Goal: Task Accomplishment & Management: Use online tool/utility

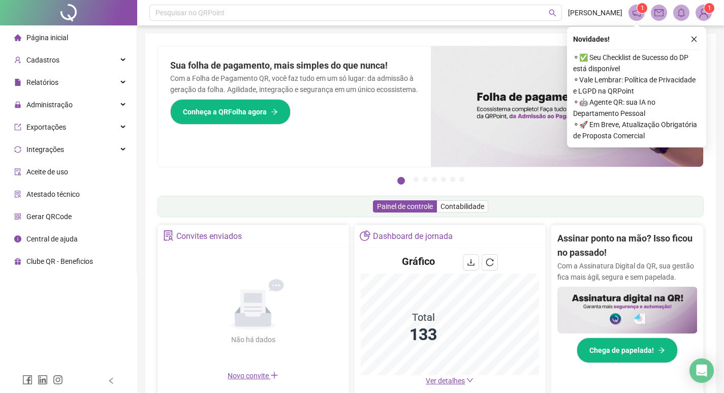
click at [697, 39] on icon "close" at bounding box center [694, 39] width 7 height 7
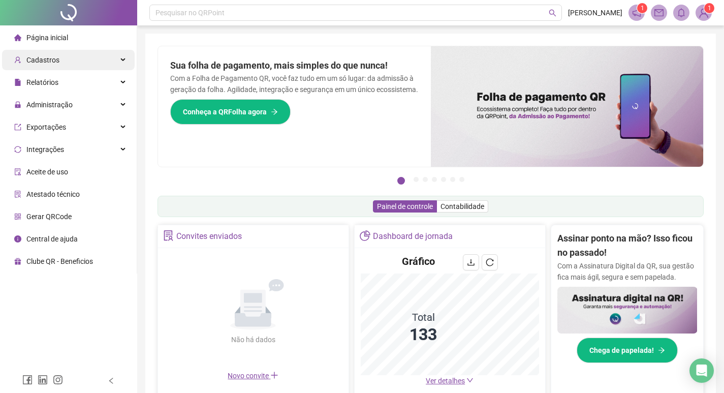
click at [110, 64] on div "Cadastros" at bounding box center [68, 60] width 133 height 20
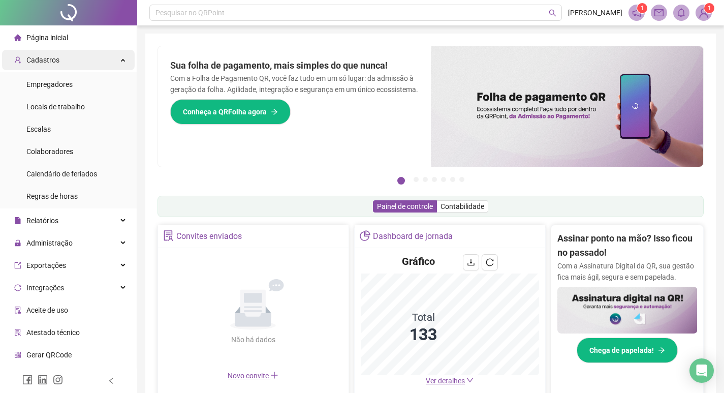
click at [112, 64] on div "Cadastros" at bounding box center [68, 60] width 133 height 20
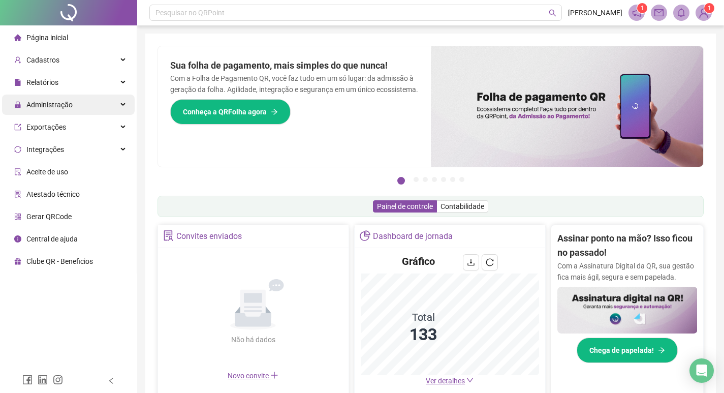
click at [119, 105] on div "Administração" at bounding box center [68, 105] width 133 height 20
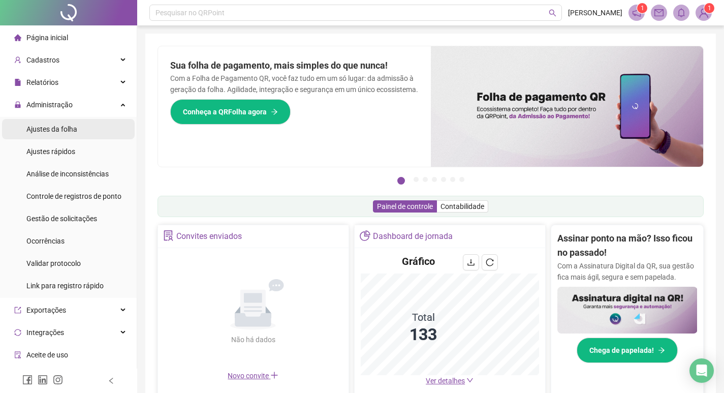
click at [79, 130] on li "Ajustes da folha" at bounding box center [68, 129] width 133 height 20
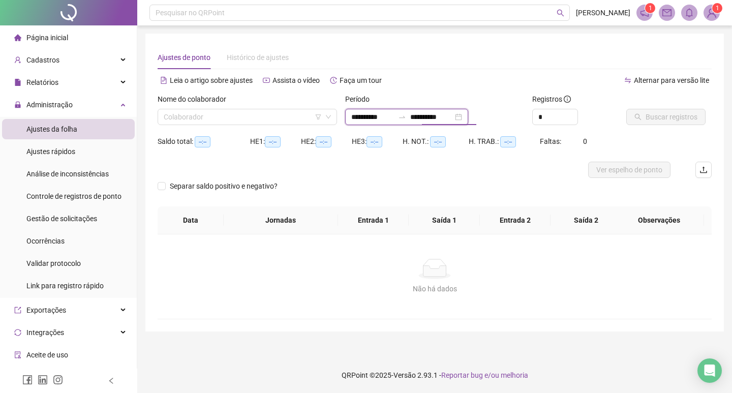
click at [453, 118] on input "**********" at bounding box center [431, 116] width 43 height 11
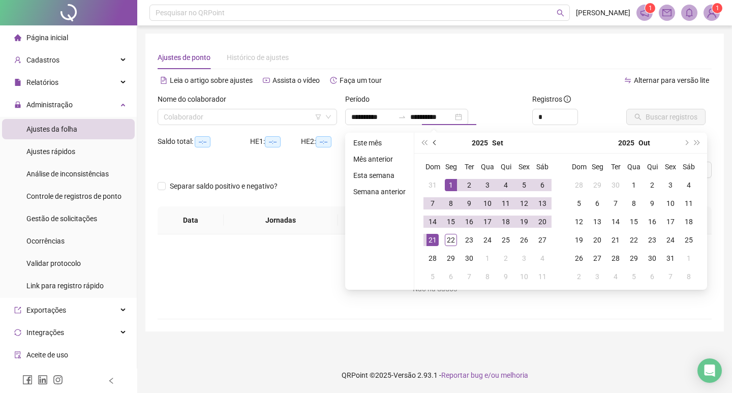
click at [437, 141] on button "prev-year" at bounding box center [434, 143] width 11 height 20
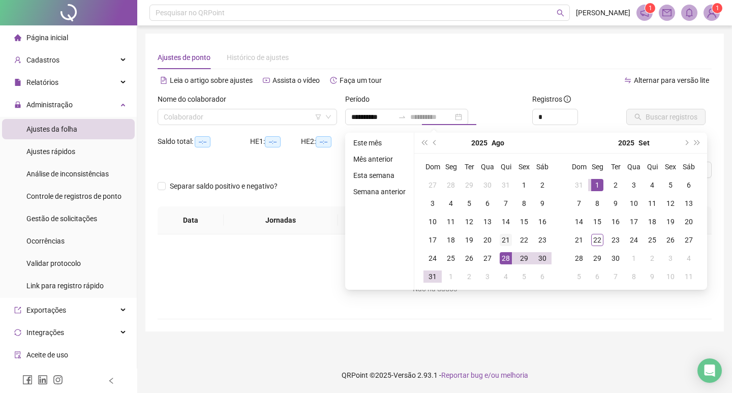
type input "**********"
click at [506, 241] on div "21" at bounding box center [506, 240] width 12 height 12
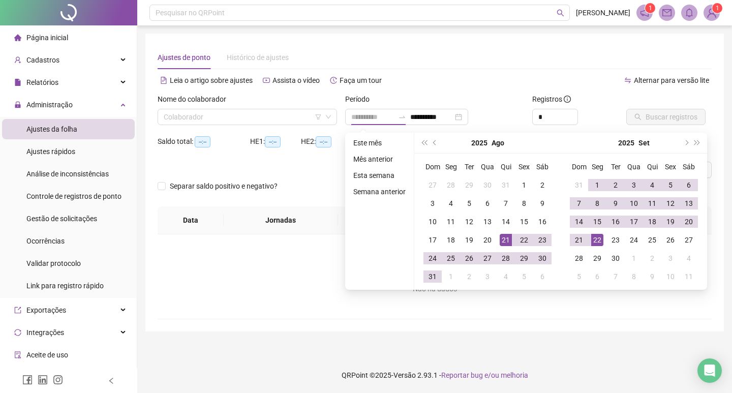
click at [602, 242] on div "22" at bounding box center [597, 240] width 12 height 12
type input "**********"
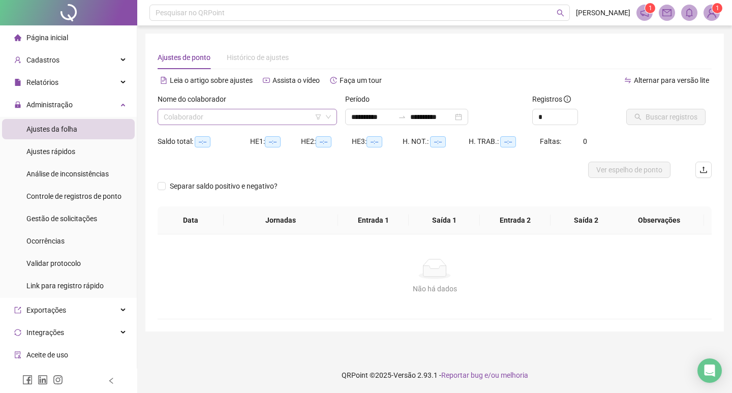
click at [243, 112] on input "search" at bounding box center [243, 116] width 158 height 15
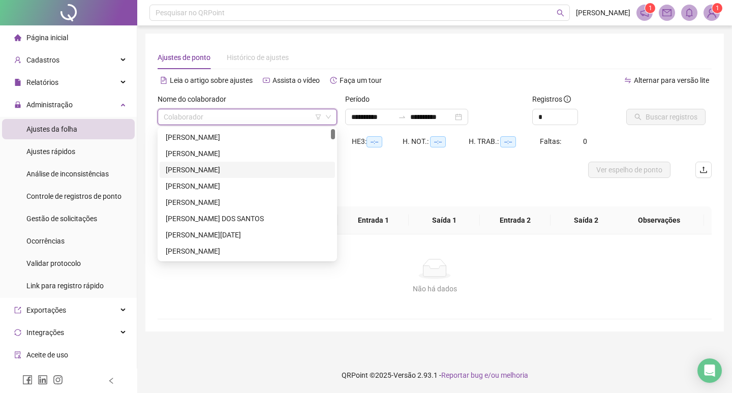
click at [235, 172] on div "[PERSON_NAME]" at bounding box center [247, 169] width 163 height 11
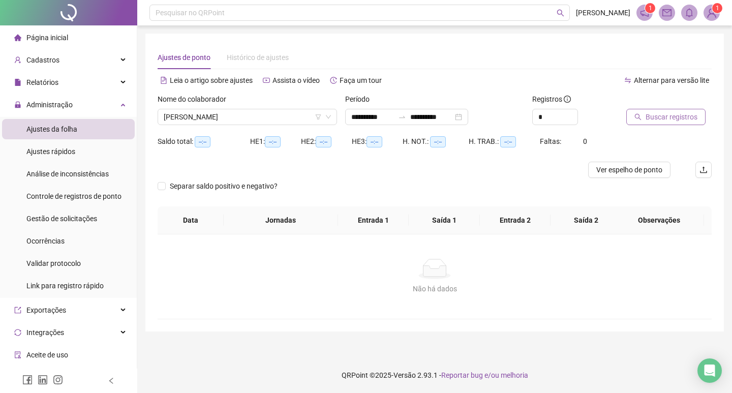
click at [683, 116] on span "Buscar registros" at bounding box center [671, 116] width 52 height 11
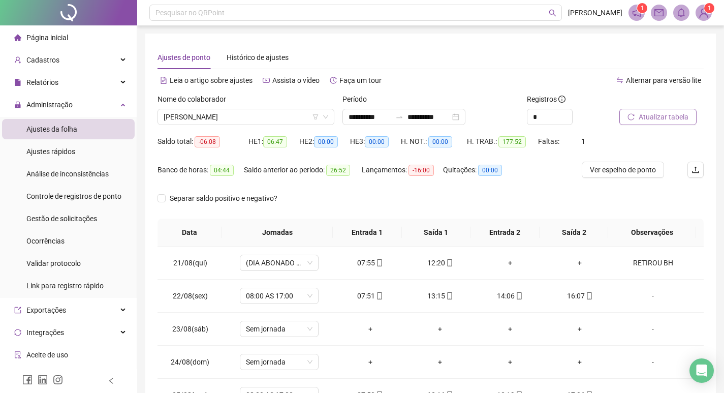
click at [669, 115] on span "Atualizar tabela" at bounding box center [664, 116] width 50 height 11
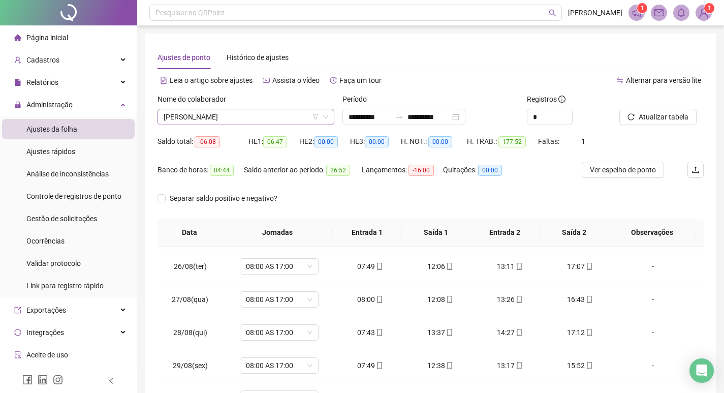
click at [254, 122] on span "[PERSON_NAME]" at bounding box center [246, 116] width 165 height 15
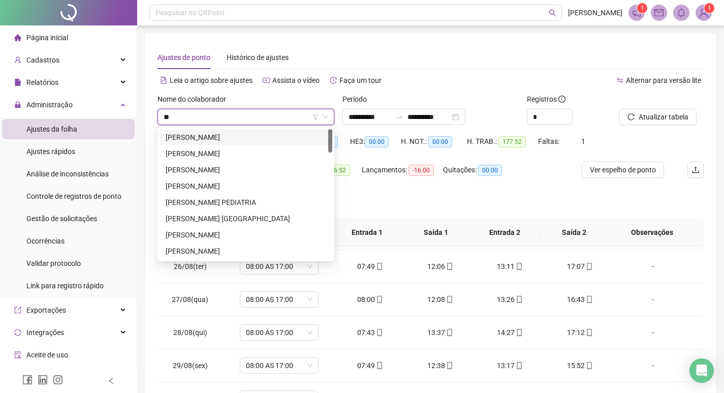
type input "***"
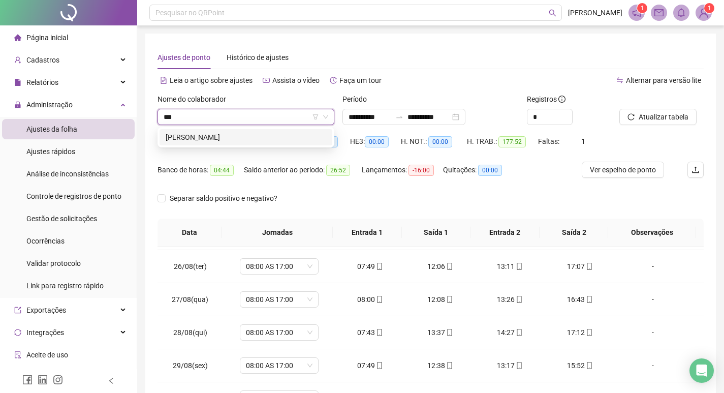
click at [222, 140] on div "[PERSON_NAME]" at bounding box center [246, 137] width 161 height 11
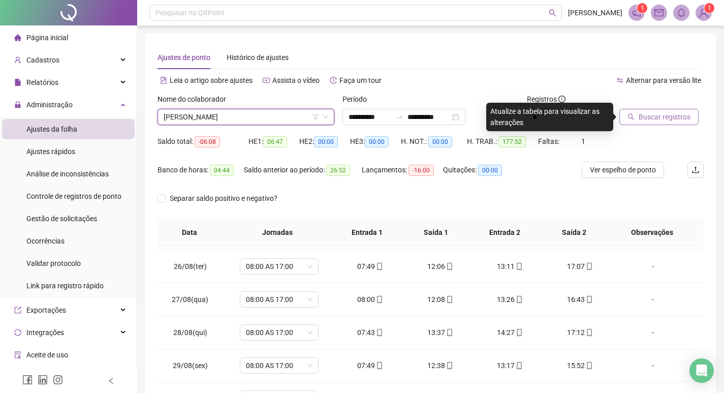
click at [671, 117] on span "Buscar registros" at bounding box center [665, 116] width 52 height 11
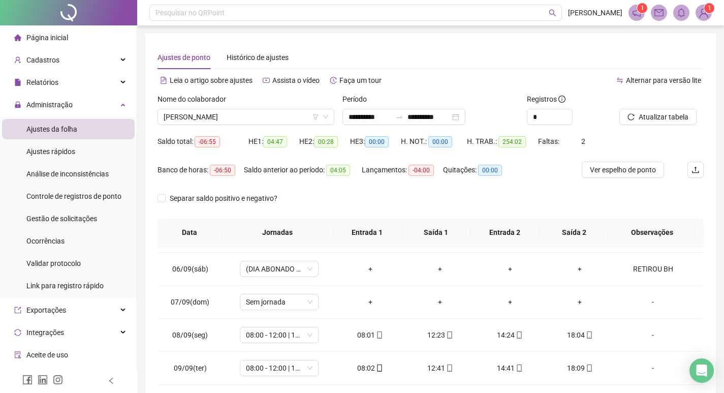
scroll to position [517, 0]
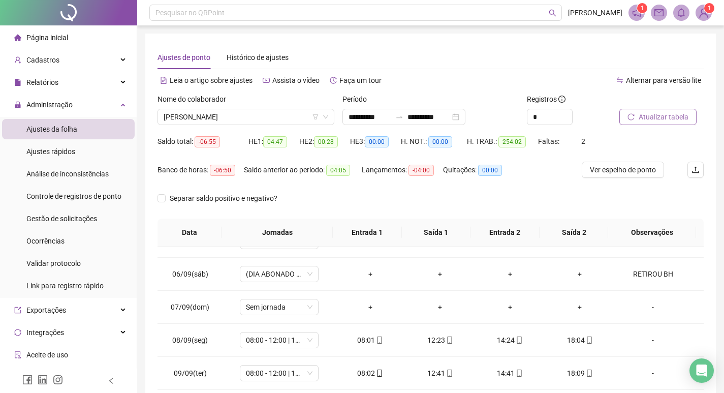
click at [679, 116] on span "Atualizar tabela" at bounding box center [664, 116] width 50 height 11
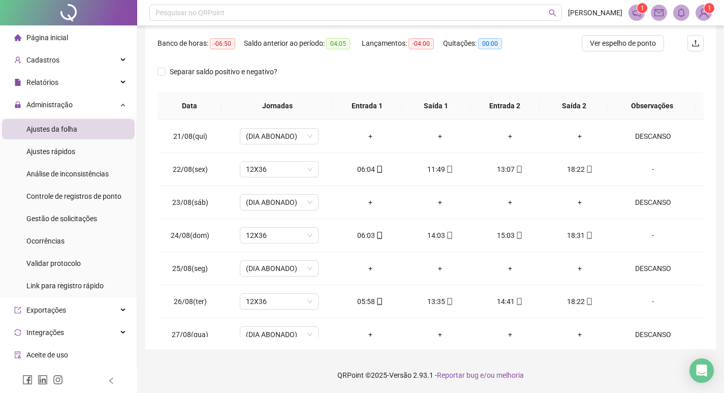
scroll to position [0, 0]
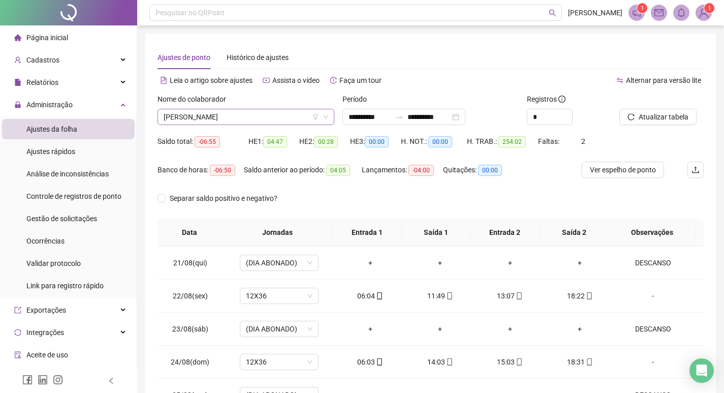
click at [234, 110] on div "Nome do colaborador [PERSON_NAME]" at bounding box center [246, 109] width 177 height 32
click at [230, 113] on span "[PERSON_NAME]" at bounding box center [246, 116] width 165 height 15
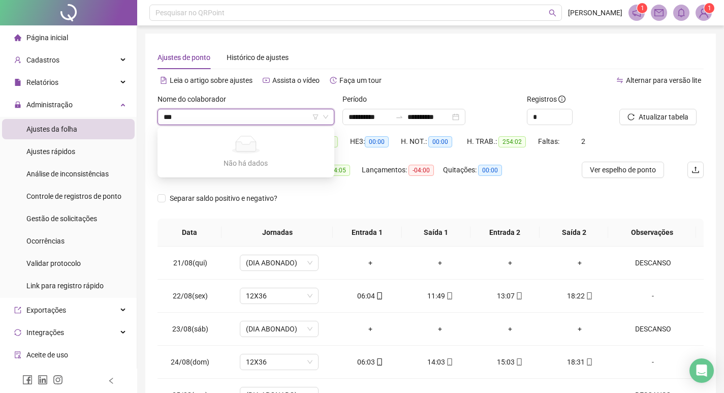
type input "**"
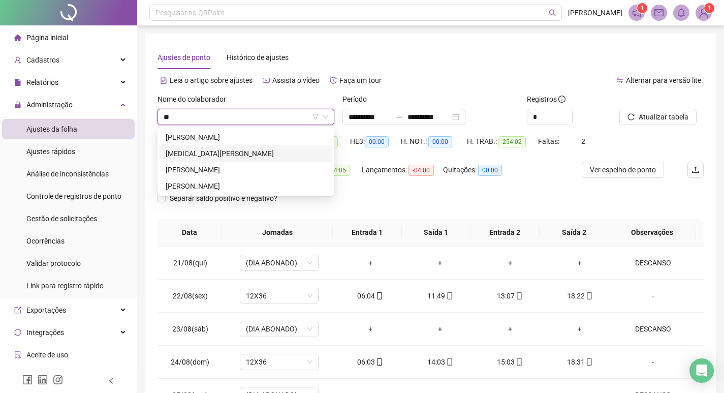
click at [229, 155] on div "[MEDICAL_DATA][PERSON_NAME]" at bounding box center [246, 153] width 161 height 11
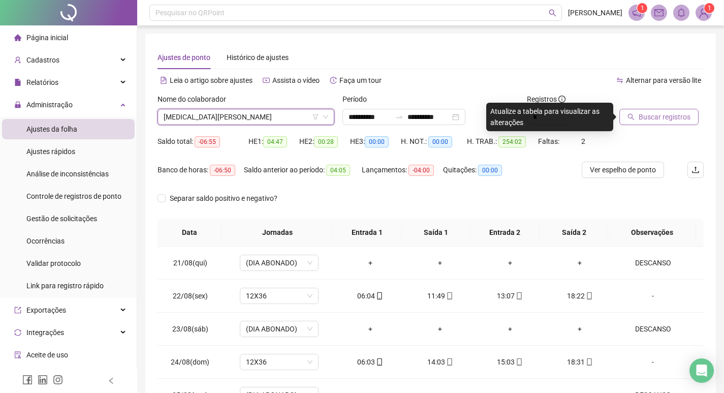
click at [661, 113] on span "Buscar registros" at bounding box center [665, 116] width 52 height 11
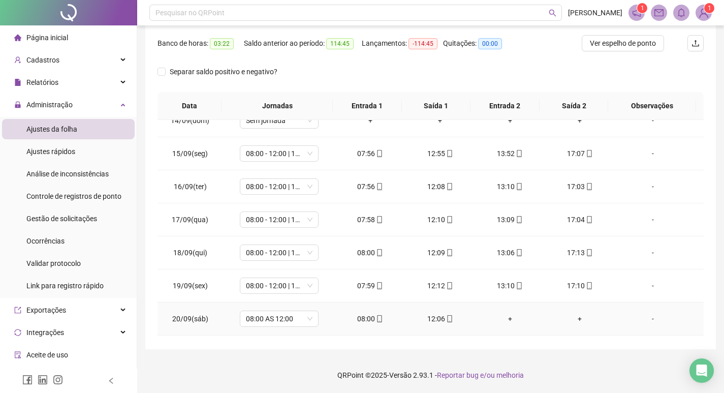
scroll to position [873, 0]
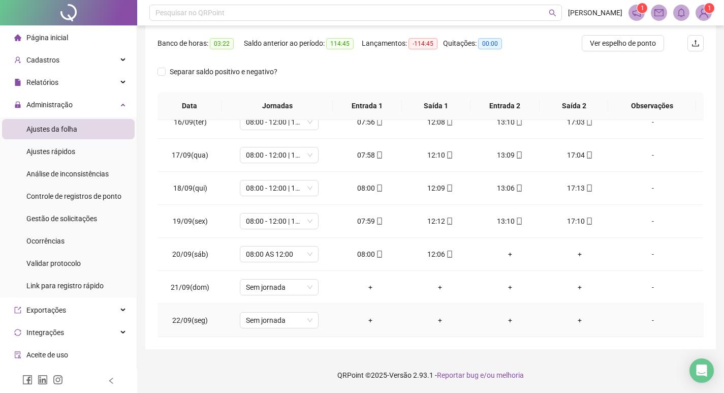
click at [277, 320] on span "Sem jornada" at bounding box center [279, 320] width 67 height 15
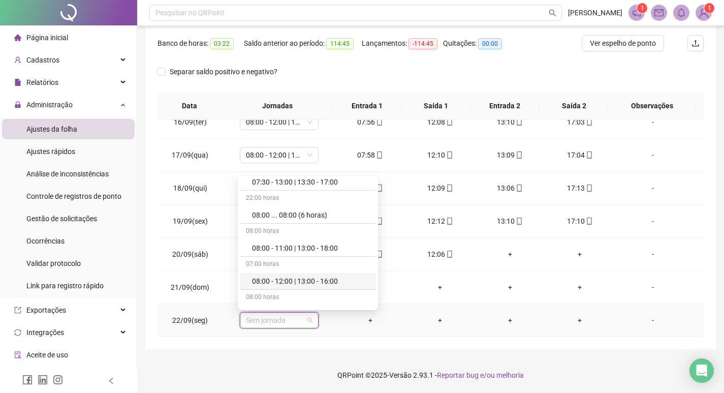
scroll to position [2185, 0]
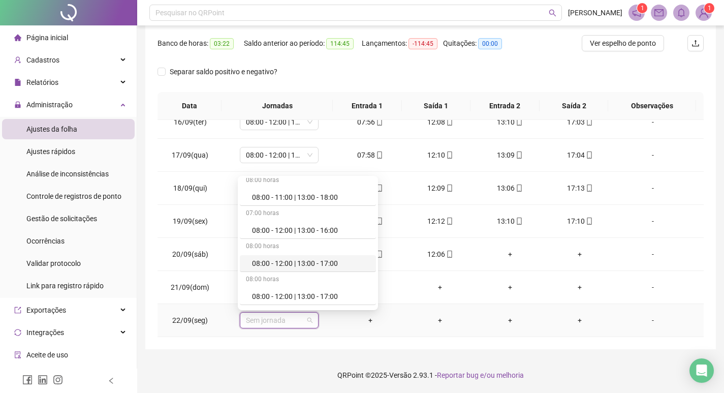
click at [297, 266] on div "08:00 - 12:00 | 13:00 - 17:00" at bounding box center [311, 263] width 118 height 11
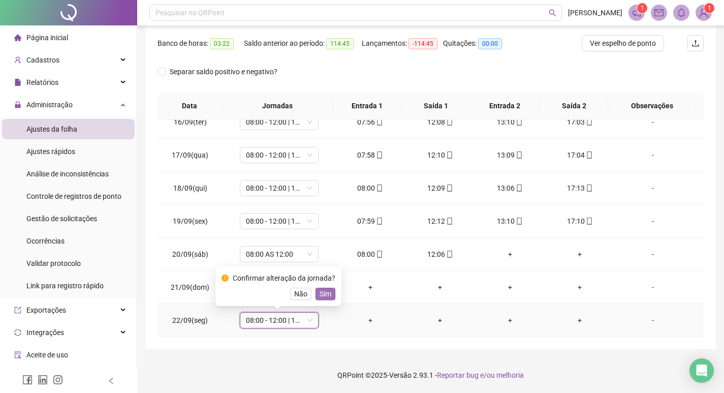
click at [322, 293] on span "Sim" at bounding box center [326, 293] width 12 height 11
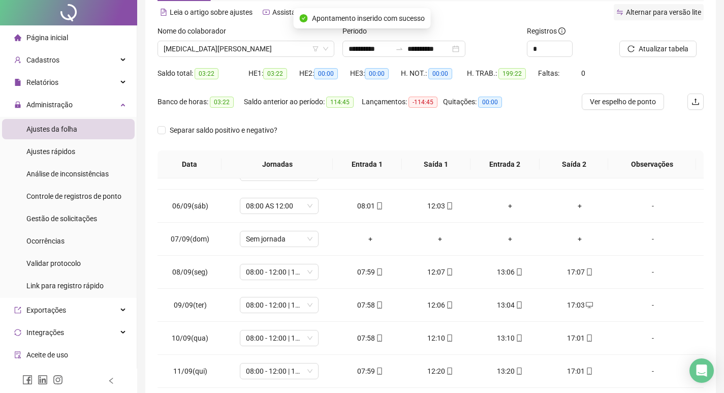
scroll to position [0, 0]
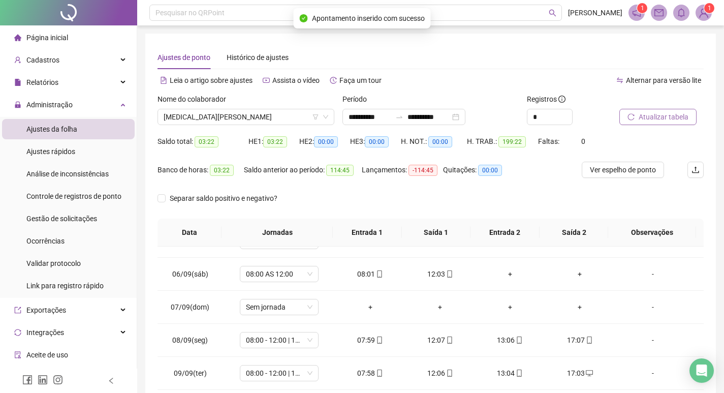
click at [644, 117] on span "Atualizar tabela" at bounding box center [664, 116] width 50 height 11
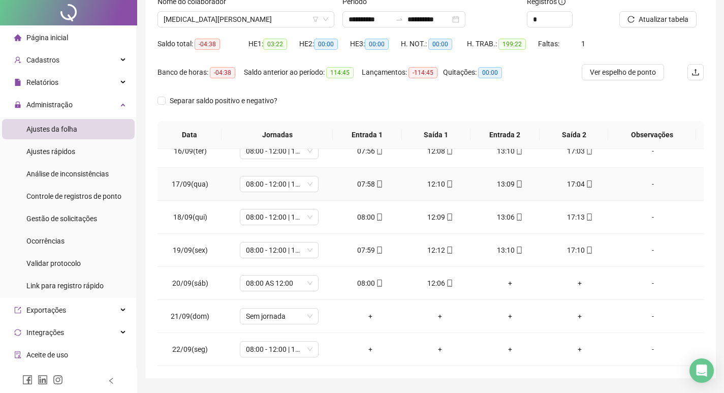
scroll to position [127, 0]
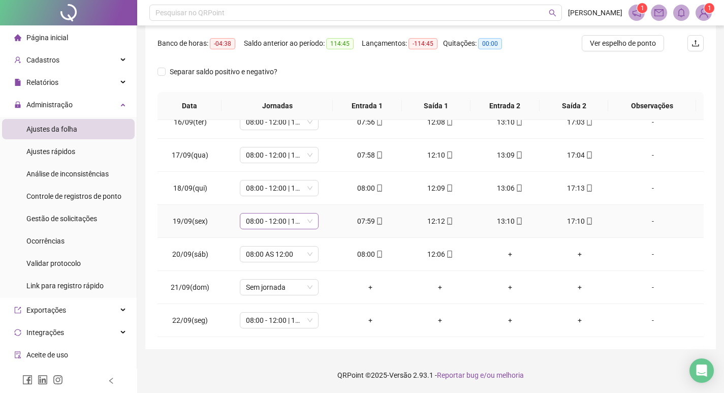
click at [305, 221] on span "08:00 - 12:00 | 13:00 - 17:00" at bounding box center [279, 220] width 67 height 15
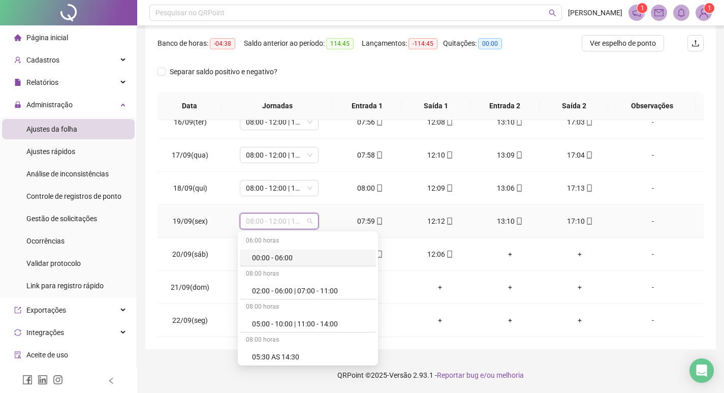
click at [308, 221] on span "08:00 - 12:00 | 13:00 - 17:00" at bounding box center [279, 220] width 67 height 15
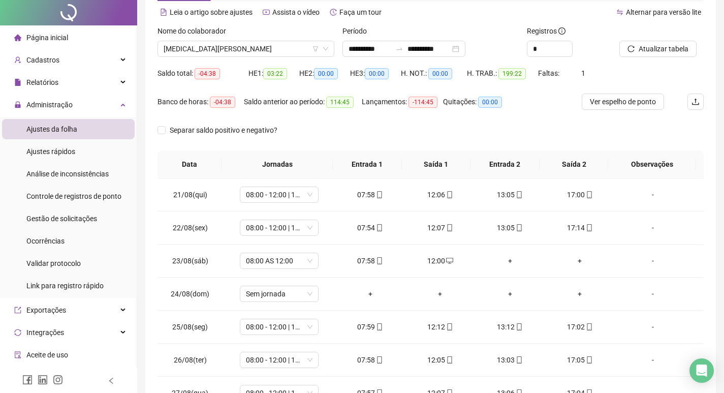
scroll to position [0, 0]
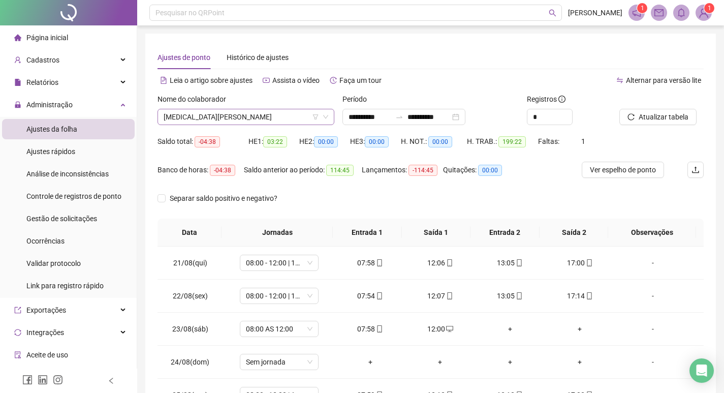
click at [242, 116] on span "[MEDICAL_DATA][PERSON_NAME]" at bounding box center [246, 116] width 165 height 15
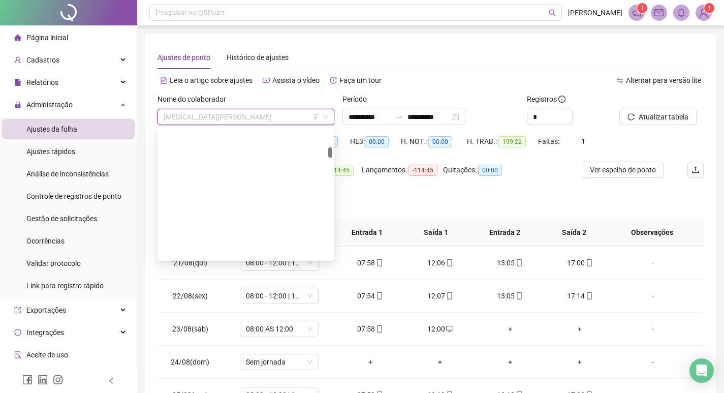
scroll to position [309, 0]
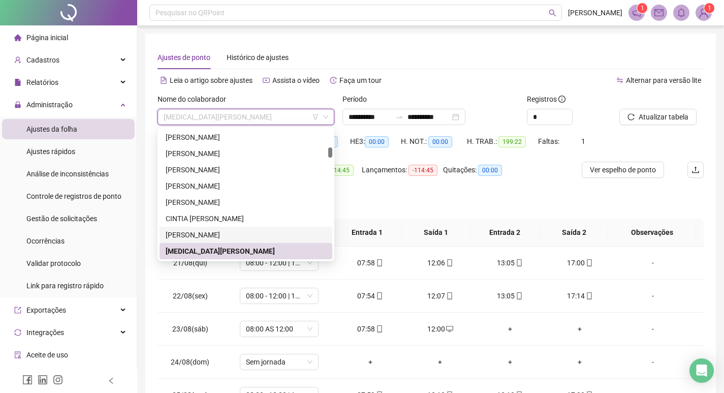
click at [265, 219] on div "CINTIA [PERSON_NAME]" at bounding box center [246, 218] width 161 height 11
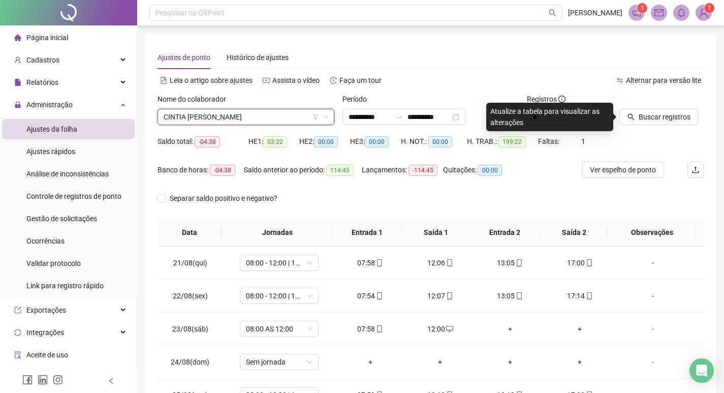
click at [268, 115] on span "CINTIA [PERSON_NAME]" at bounding box center [246, 116] width 165 height 15
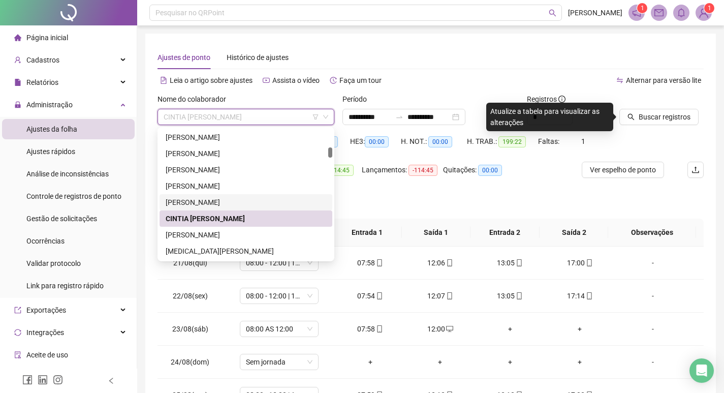
click at [233, 199] on div "[PERSON_NAME]" at bounding box center [246, 202] width 161 height 11
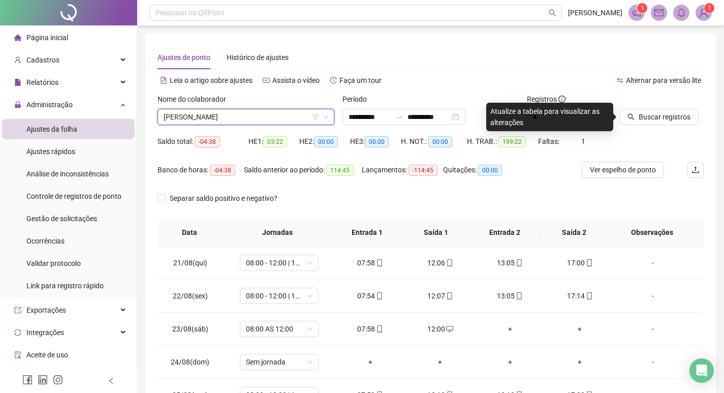
click at [642, 115] on span "Buscar registros" at bounding box center [665, 116] width 52 height 11
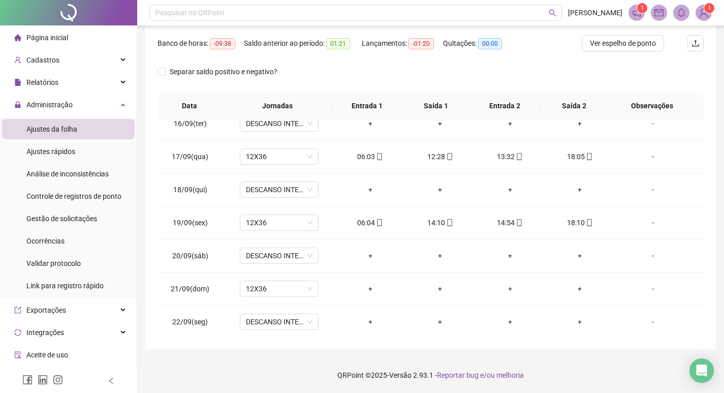
scroll to position [873, 0]
